Goal: Transaction & Acquisition: Purchase product/service

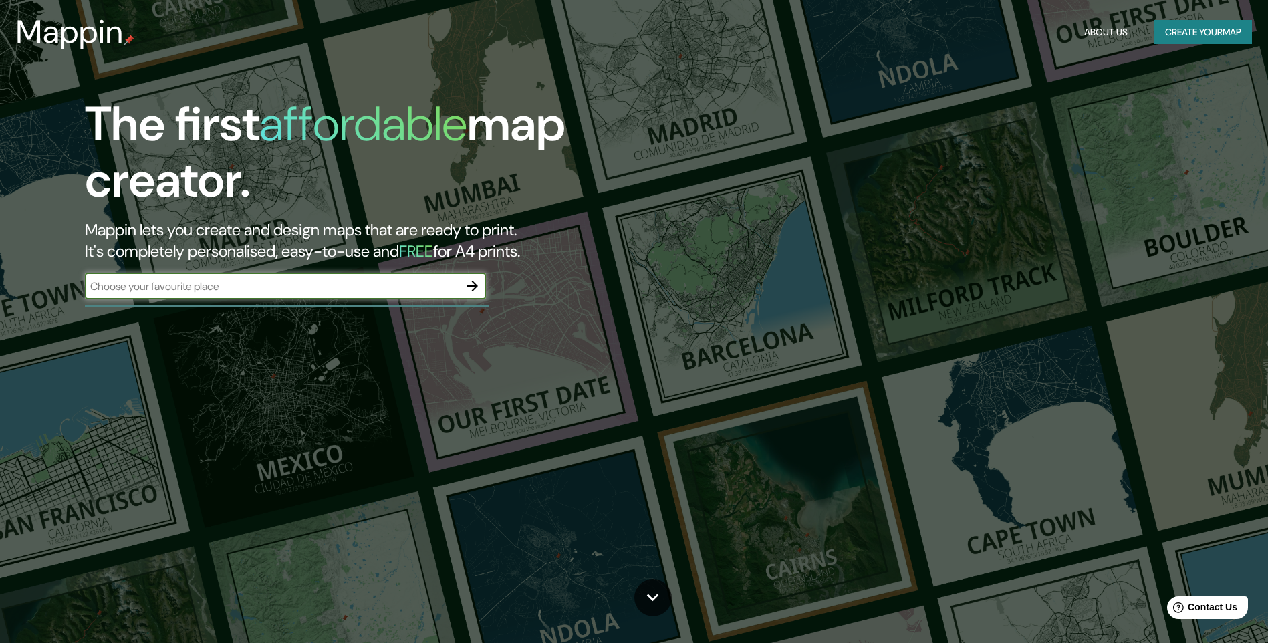
click at [327, 294] on div "​" at bounding box center [285, 286] width 401 height 27
type input "La victoria"
click at [483, 288] on button "button" at bounding box center [472, 286] width 27 height 27
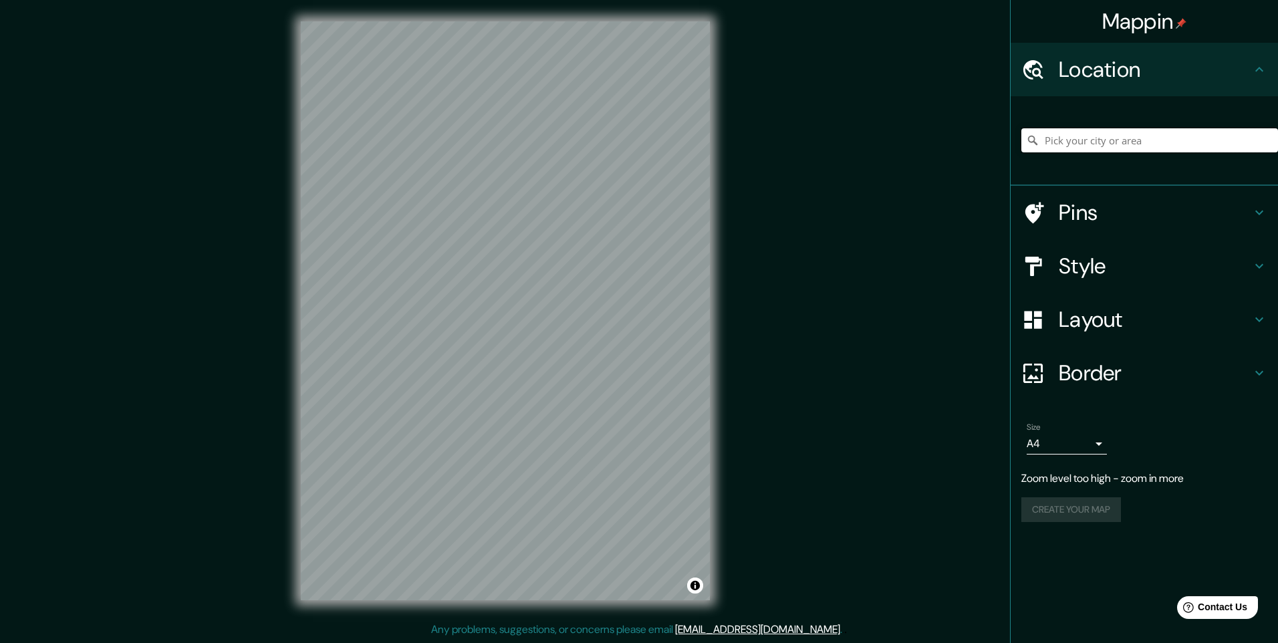
click at [1138, 142] on input "Pick your city or area" at bounding box center [1149, 140] width 257 height 24
click at [1238, 150] on input "[GEOGRAPHIC_DATA], Departamento de [GEOGRAPHIC_DATA], [GEOGRAPHIC_DATA]" at bounding box center [1149, 140] width 257 height 24
drag, startPoint x: 1249, startPoint y: 143, endPoint x: 1088, endPoint y: 152, distance: 161.4
click at [1088, 152] on div "[GEOGRAPHIC_DATA], Departamento de [GEOGRAPHIC_DATA], [GEOGRAPHIC_DATA]" at bounding box center [1149, 140] width 257 height 67
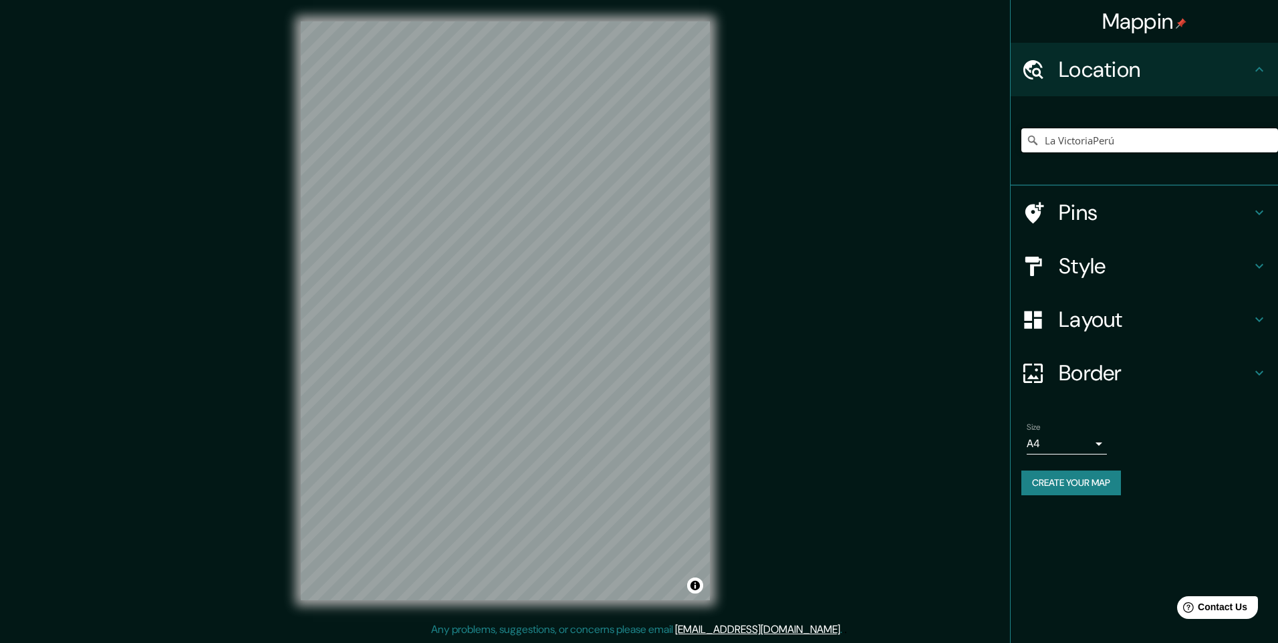
scroll to position [0, 0]
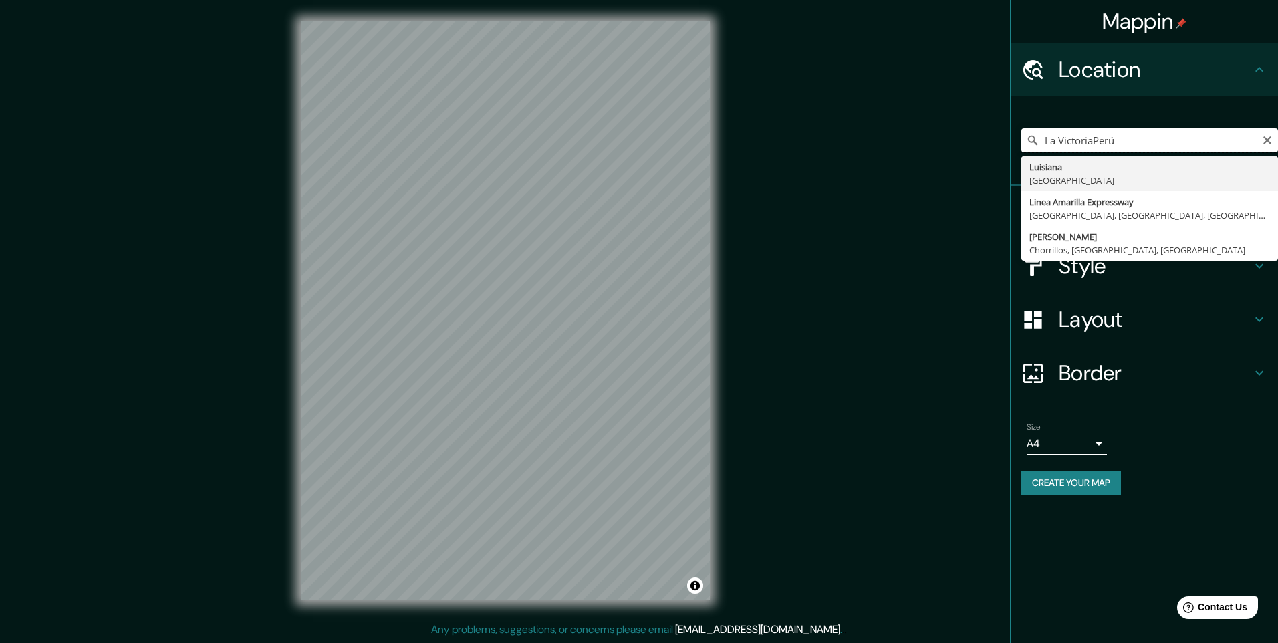
click at [1116, 137] on input "La VictoriaPerú" at bounding box center [1149, 140] width 257 height 24
click at [1094, 140] on input "La VictoriaPerú" at bounding box center [1149, 140] width 257 height 24
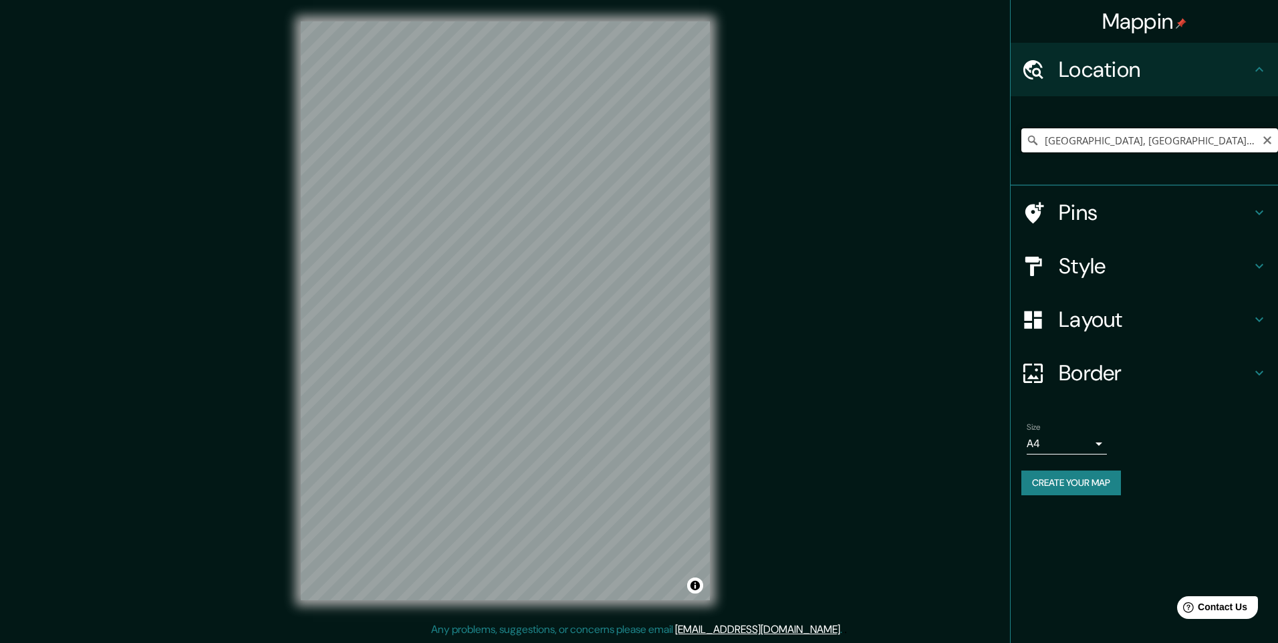
click at [1156, 131] on input "[GEOGRAPHIC_DATA], [GEOGRAPHIC_DATA], [GEOGRAPHIC_DATA], [GEOGRAPHIC_DATA]" at bounding box center [1149, 140] width 257 height 24
drag, startPoint x: 1237, startPoint y: 134, endPoint x: 920, endPoint y: 108, distance: 318.0
click at [920, 108] on div "Mappin Location [GEOGRAPHIC_DATA], [GEOGRAPHIC_DATA], [GEOGRAPHIC_DATA], [GEOGR…" at bounding box center [639, 321] width 1278 height 643
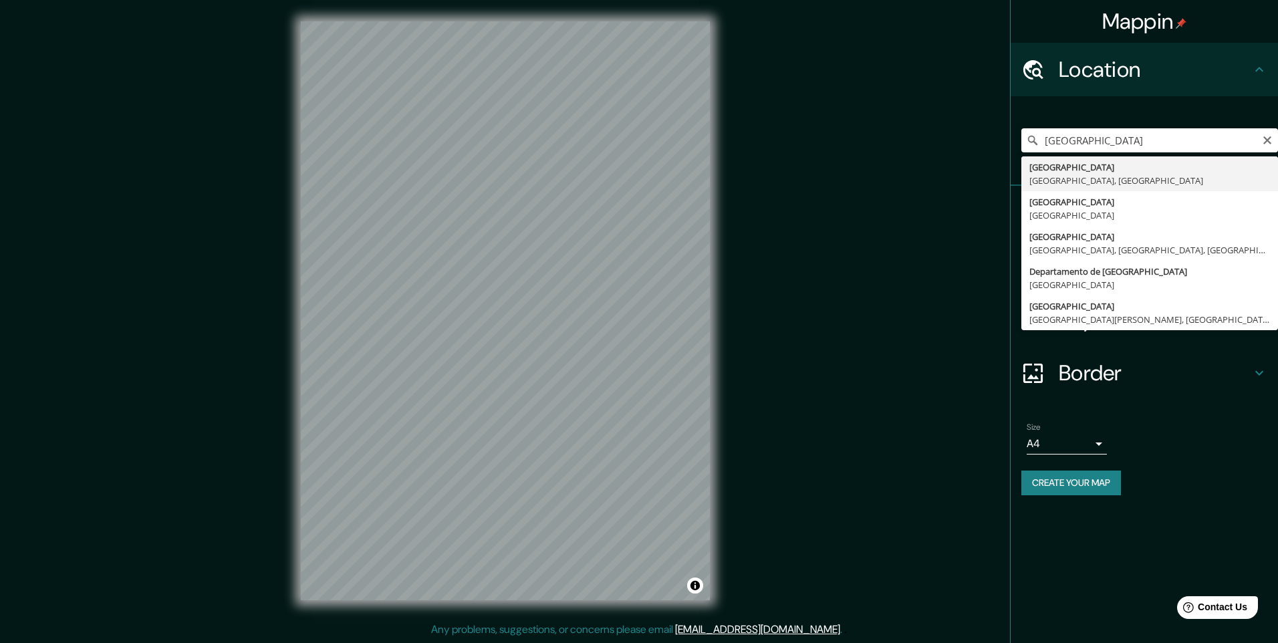
type input "[GEOGRAPHIC_DATA], [GEOGRAPHIC_DATA], [GEOGRAPHIC_DATA]"
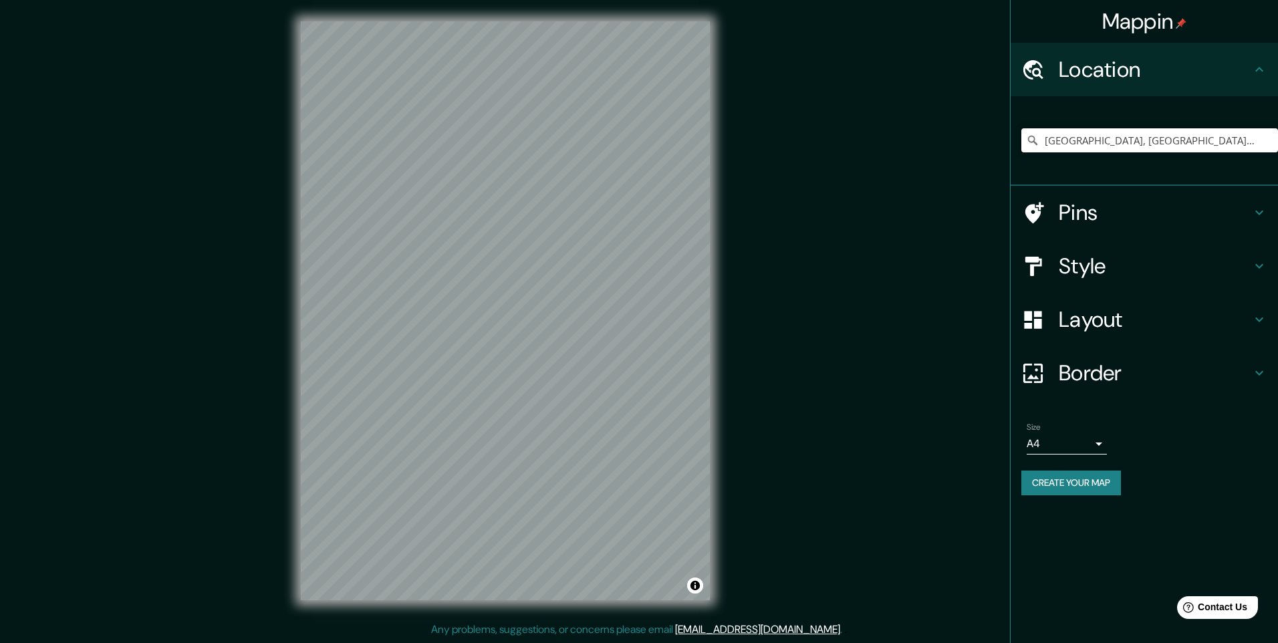
click at [1079, 152] on input "[GEOGRAPHIC_DATA], [GEOGRAPHIC_DATA], [GEOGRAPHIC_DATA]" at bounding box center [1149, 140] width 257 height 24
drag, startPoint x: 1202, startPoint y: 144, endPoint x: 957, endPoint y: 166, distance: 246.4
click at [957, 166] on div "Mappin Location [GEOGRAPHIC_DATA], [GEOGRAPHIC_DATA], [GEOGRAPHIC_DATA] Pins St…" at bounding box center [639, 321] width 1278 height 643
type input "Ñ"
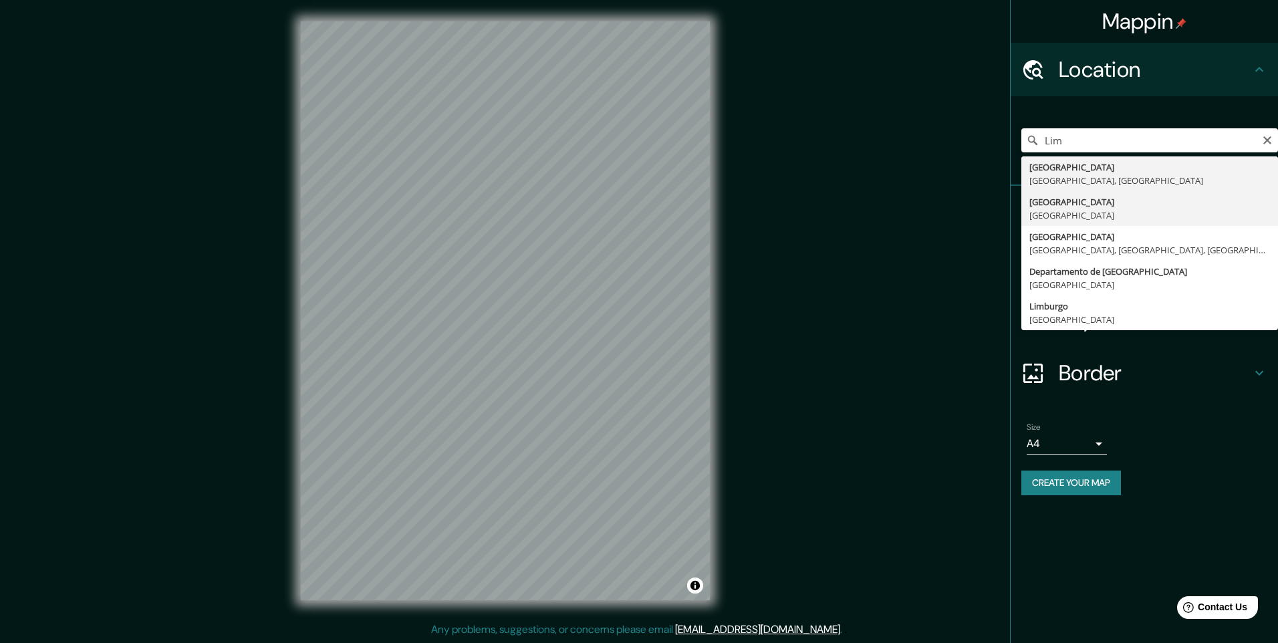
type input "[GEOGRAPHIC_DATA], [GEOGRAPHIC_DATA]"
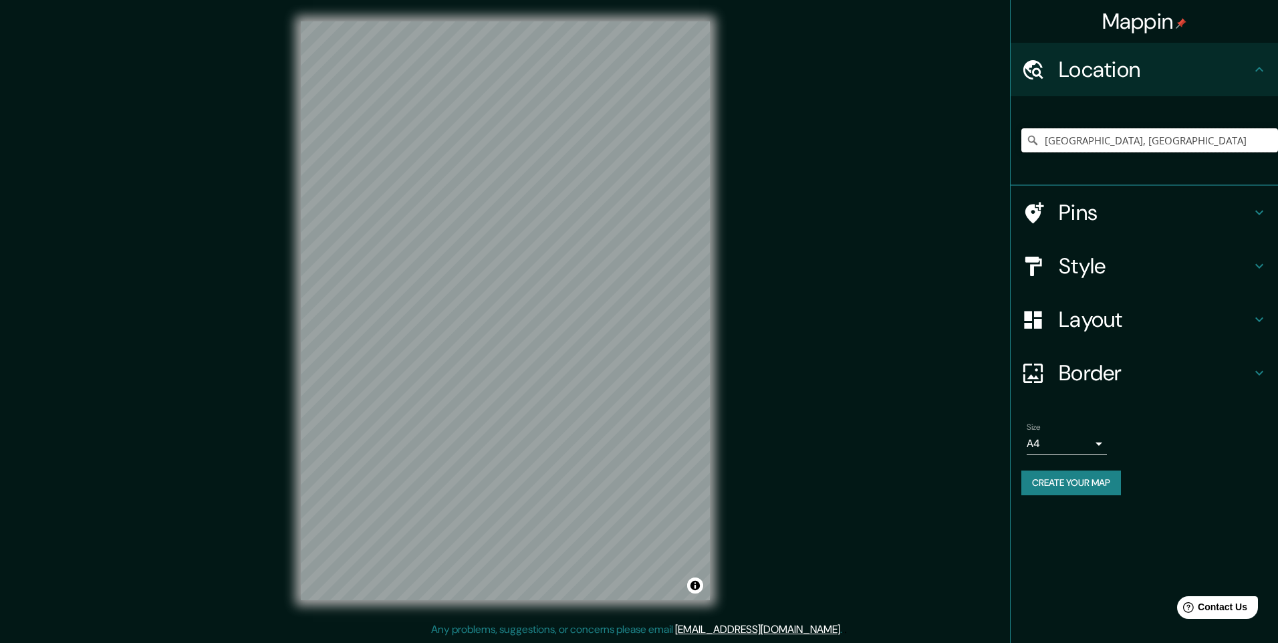
drag, startPoint x: 1184, startPoint y: 135, endPoint x: 907, endPoint y: 113, distance: 278.3
click at [907, 113] on div "Mappin Location [GEOGRAPHIC_DATA], [GEOGRAPHIC_DATA] Pins Style Layout Border C…" at bounding box center [639, 321] width 1278 height 643
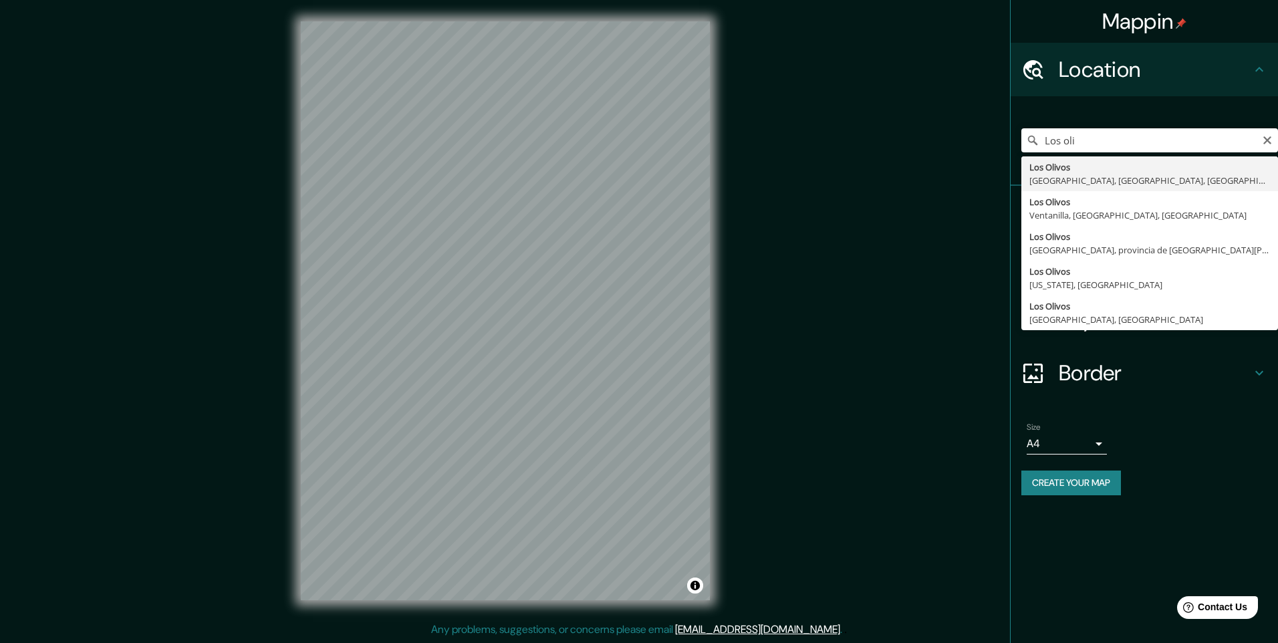
type input "[GEOGRAPHIC_DATA], [GEOGRAPHIC_DATA], [GEOGRAPHIC_DATA], [GEOGRAPHIC_DATA]"
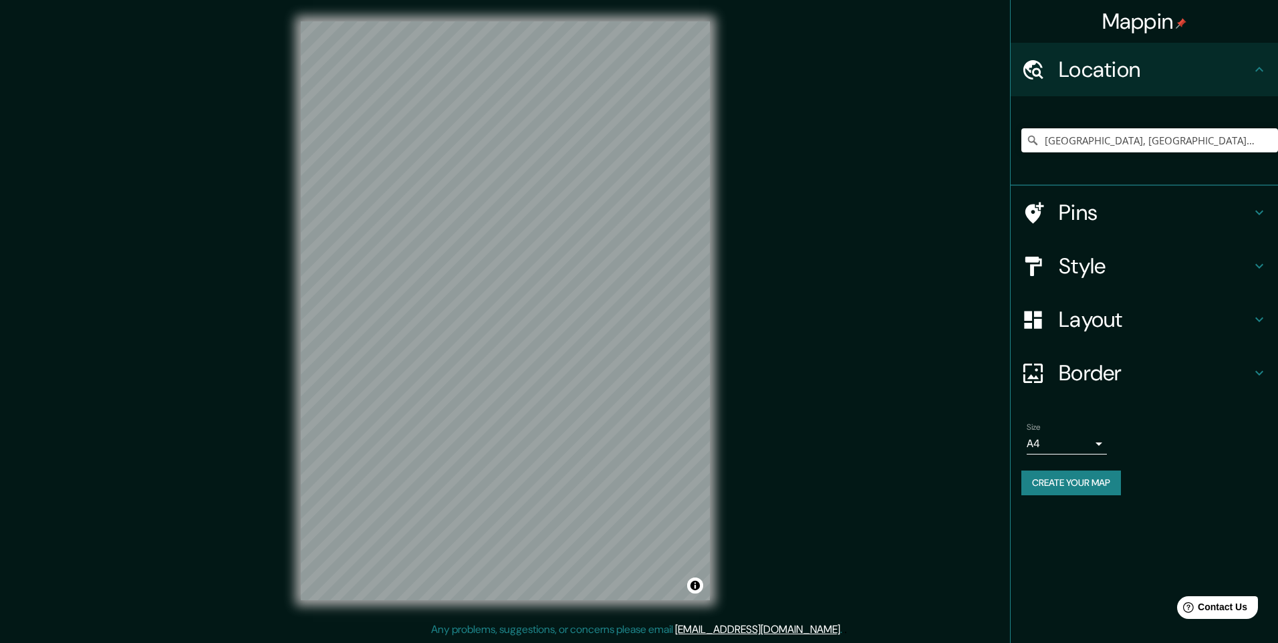
click at [1138, 330] on h4 "Layout" at bounding box center [1155, 319] width 193 height 27
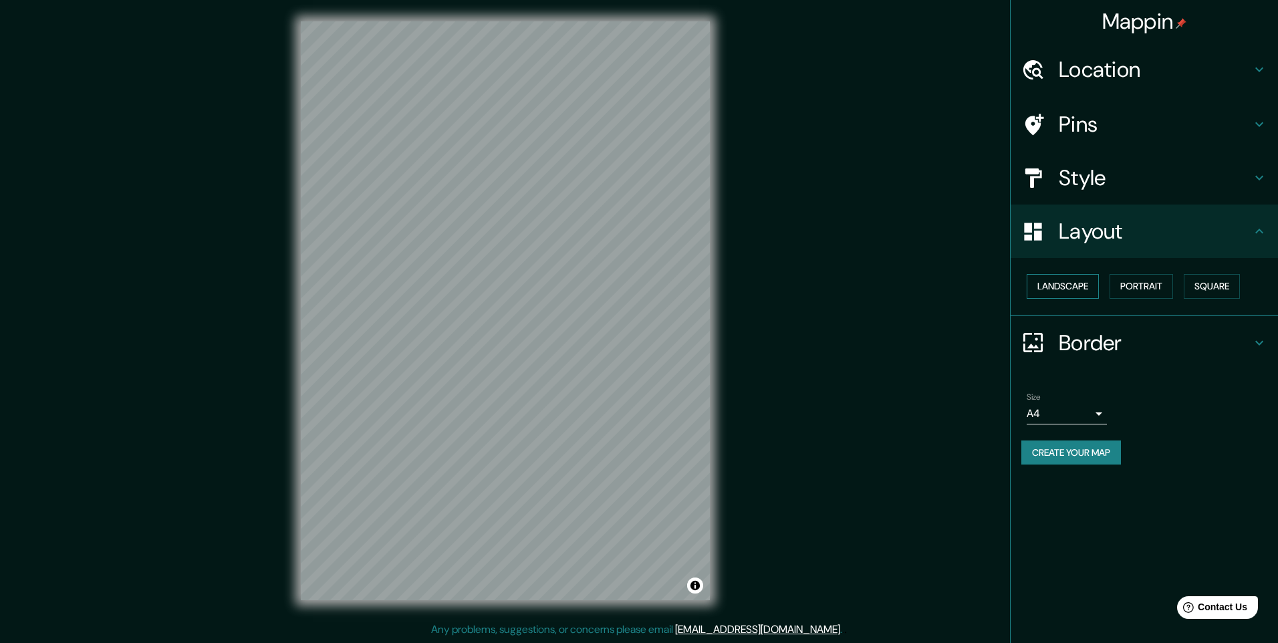
click at [1077, 282] on button "Landscape" at bounding box center [1063, 286] width 72 height 25
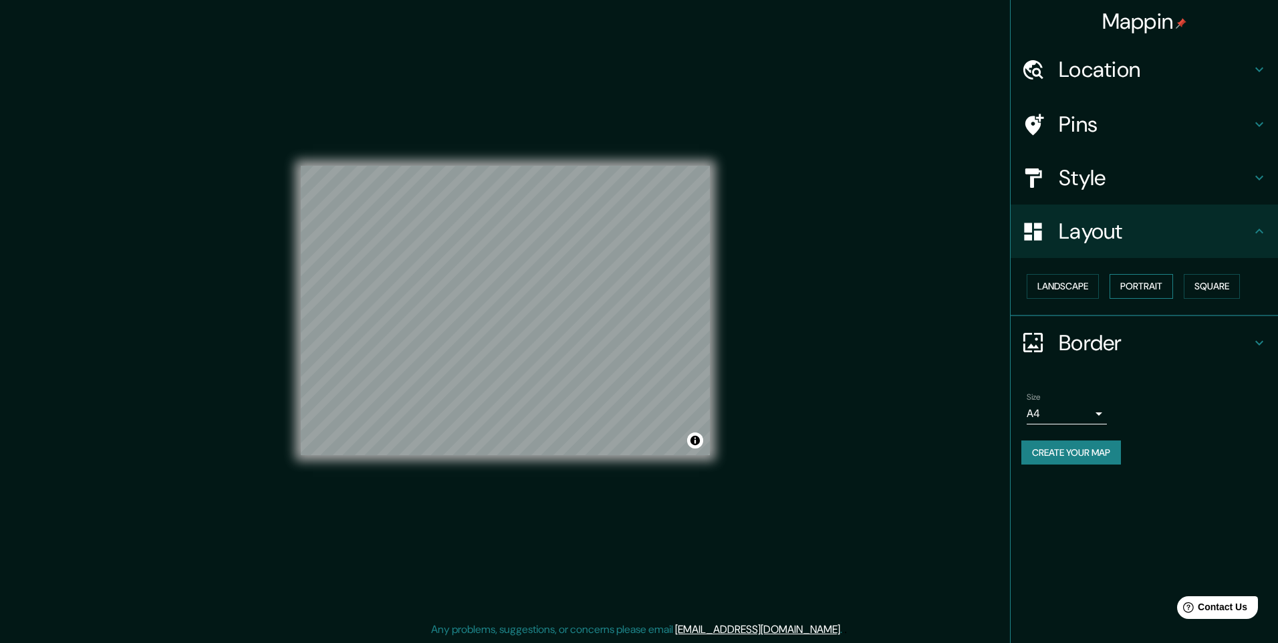
click at [1170, 293] on button "Portrait" at bounding box center [1142, 286] width 64 height 25
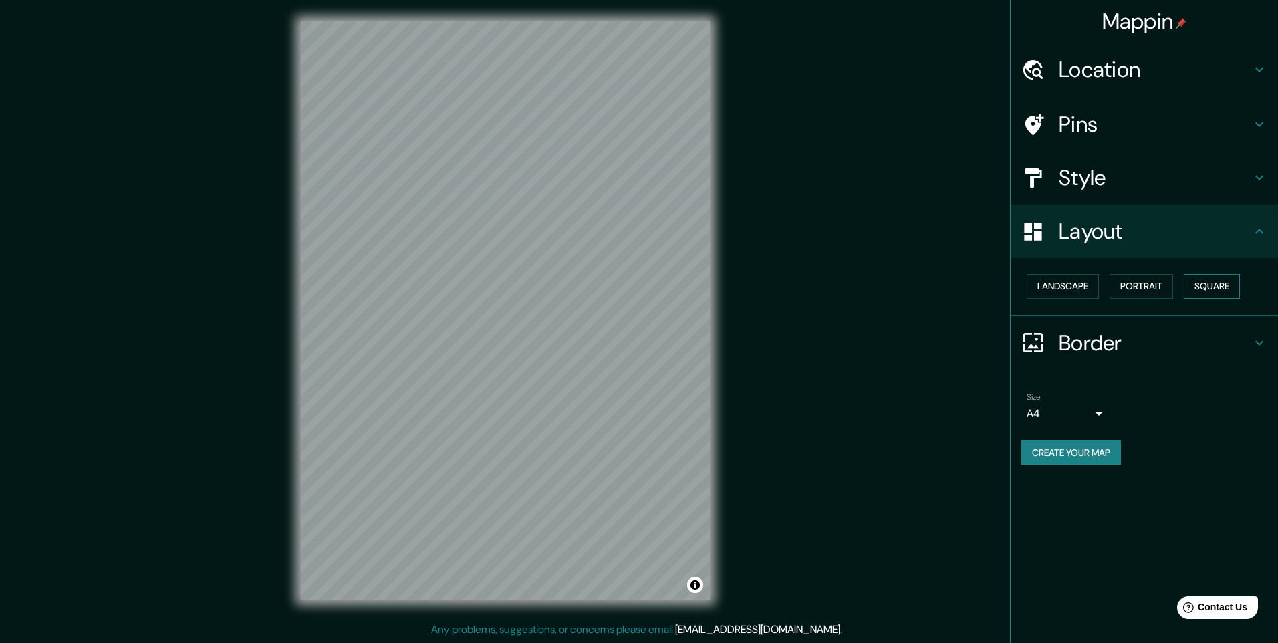
click at [1199, 288] on button "Square" at bounding box center [1212, 286] width 56 height 25
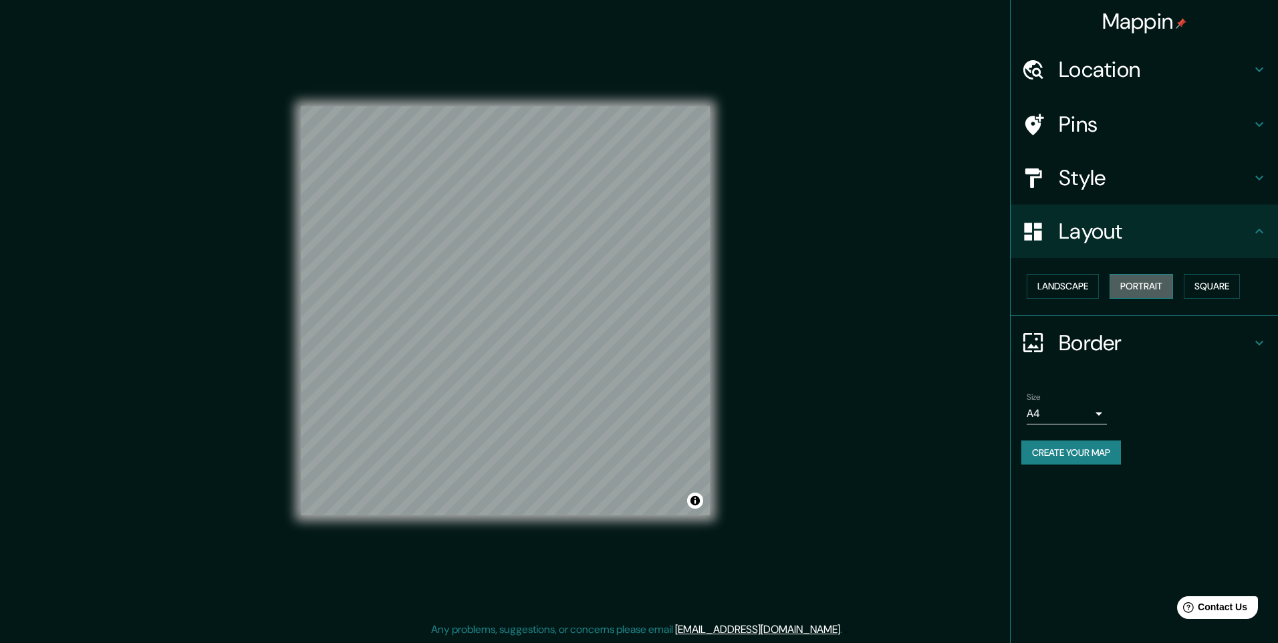
click at [1131, 289] on button "Portrait" at bounding box center [1142, 286] width 64 height 25
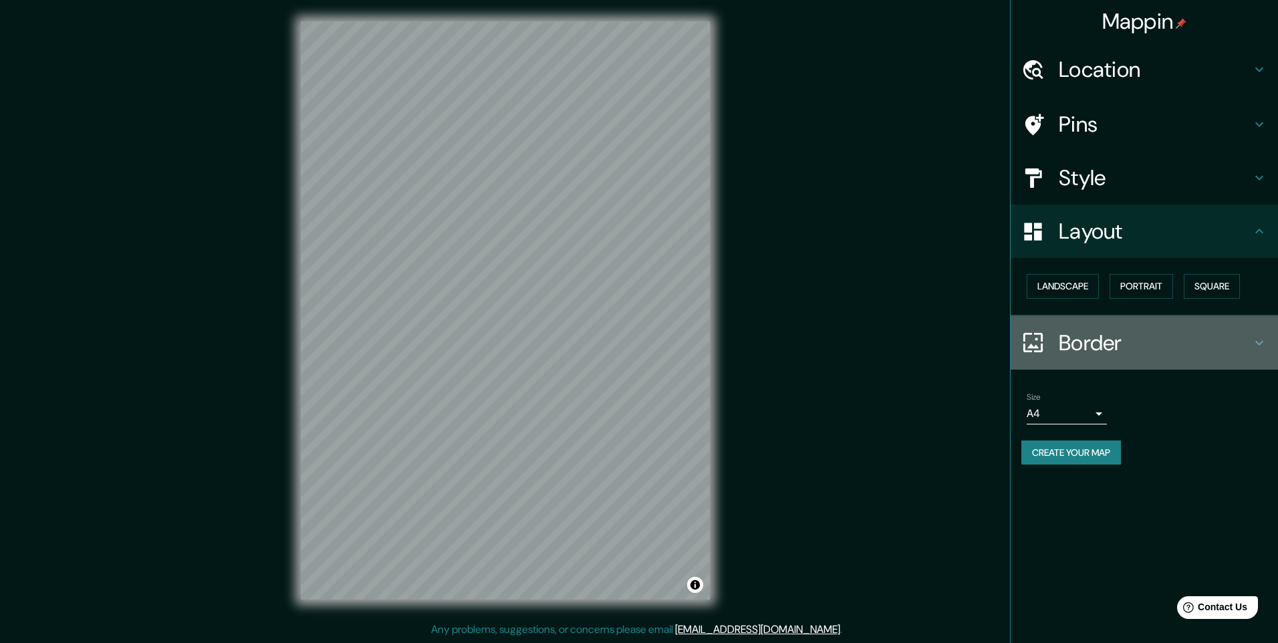
click at [1136, 342] on h4 "Border" at bounding box center [1155, 343] width 193 height 27
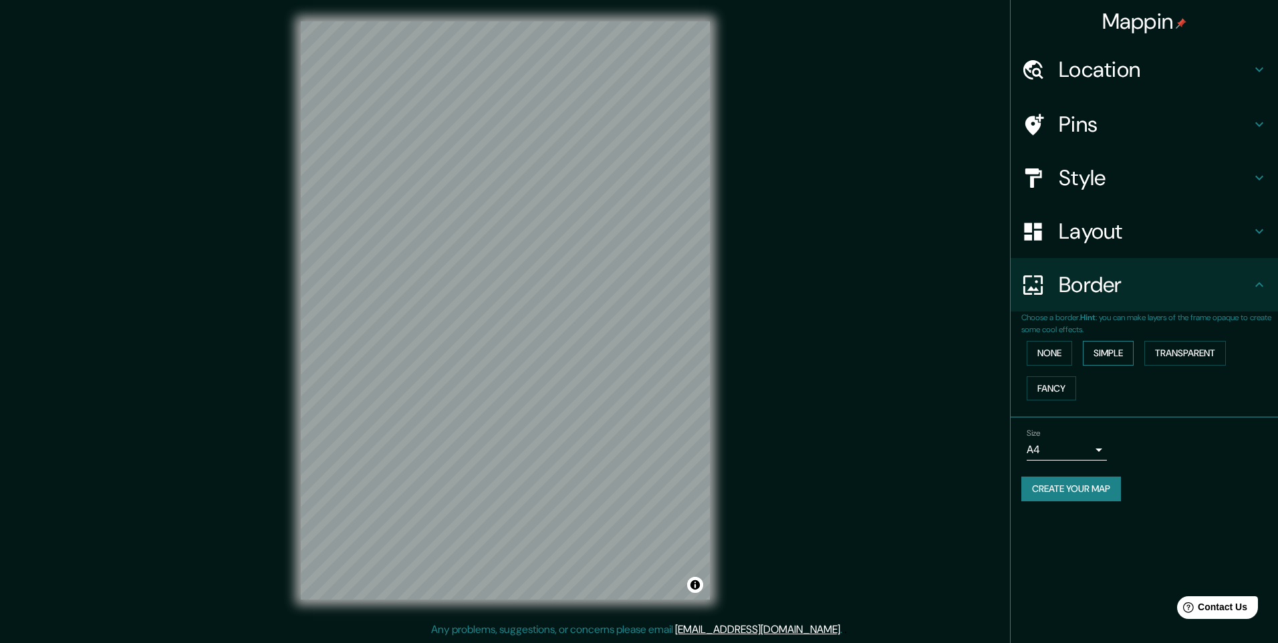
click at [1112, 353] on button "Simple" at bounding box center [1108, 353] width 51 height 25
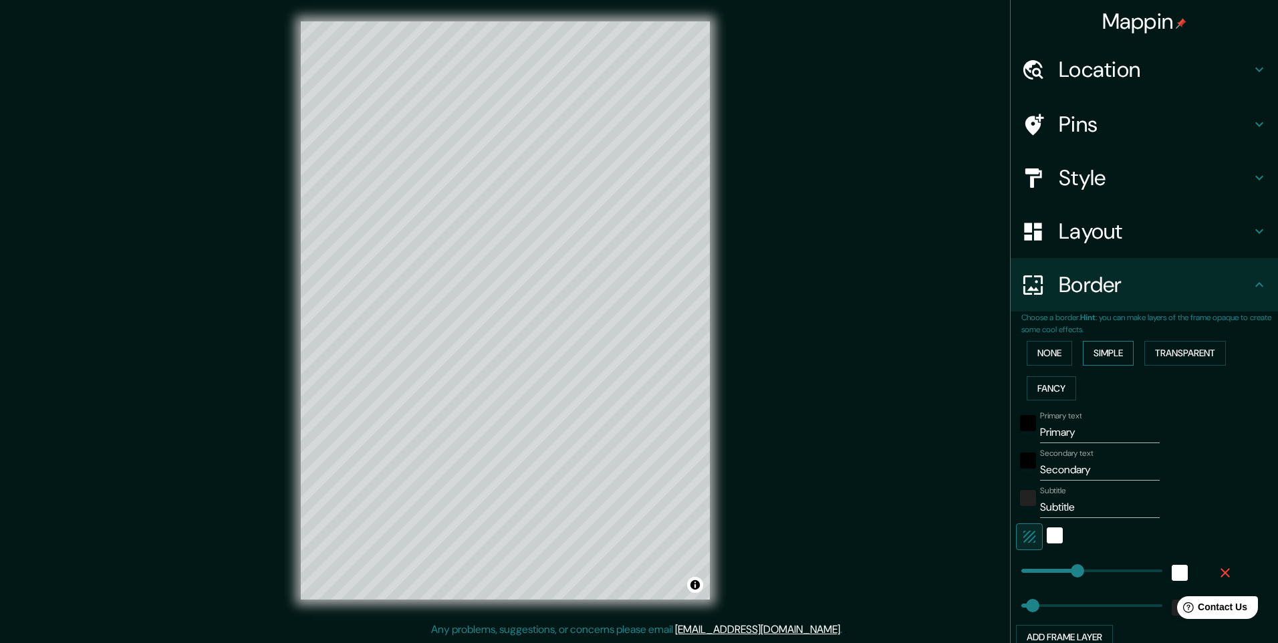
click at [1112, 353] on button "Simple" at bounding box center [1108, 353] width 51 height 25
type input "245"
type input "49"
click at [1049, 351] on button "None" at bounding box center [1049, 353] width 45 height 25
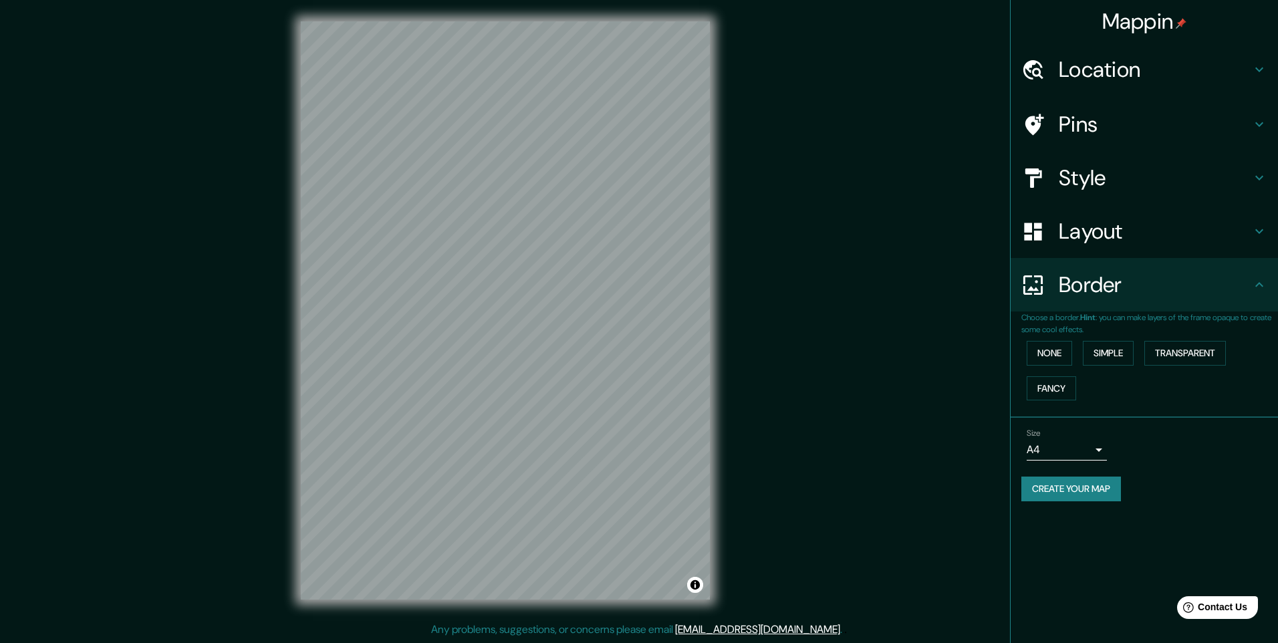
click at [1124, 170] on h4 "Style" at bounding box center [1155, 177] width 193 height 27
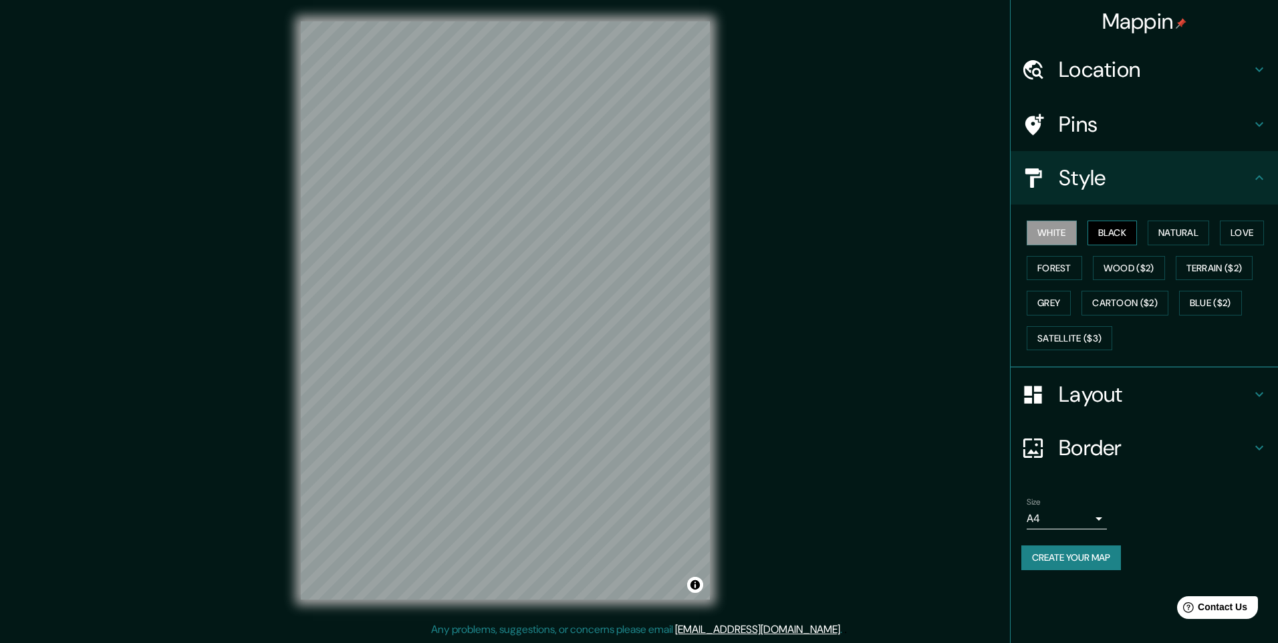
click at [1120, 239] on button "Black" at bounding box center [1113, 233] width 50 height 25
click at [1065, 233] on button "White" at bounding box center [1052, 233] width 50 height 25
click at [1188, 241] on button "Natural" at bounding box center [1178, 233] width 61 height 25
click at [1204, 261] on button "Terrain ($2)" at bounding box center [1215, 268] width 78 height 25
click at [1025, 297] on div "White Black Natural Love Forest Wood ($2) Terrain ($2) Grey Cartoon ($2) Blue (…" at bounding box center [1149, 285] width 257 height 140
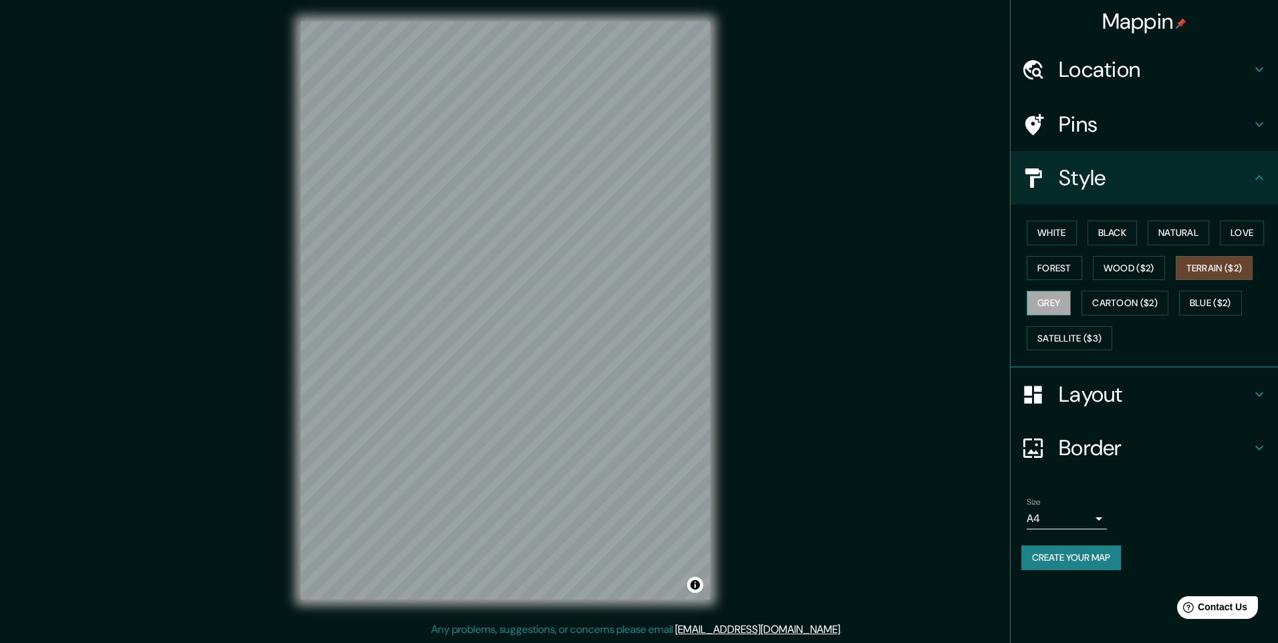
click at [1043, 300] on button "Grey" at bounding box center [1049, 303] width 44 height 25
click at [1112, 228] on button "Black" at bounding box center [1113, 233] width 50 height 25
click at [1047, 292] on button "Grey" at bounding box center [1049, 303] width 44 height 25
click at [1107, 237] on button "Black" at bounding box center [1113, 233] width 50 height 25
